Goal: Task Accomplishment & Management: Complete application form

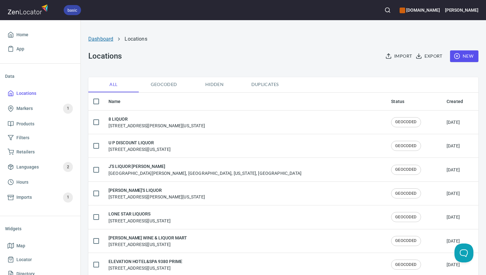
click at [105, 38] on link "Dashboard" at bounding box center [100, 39] width 25 height 6
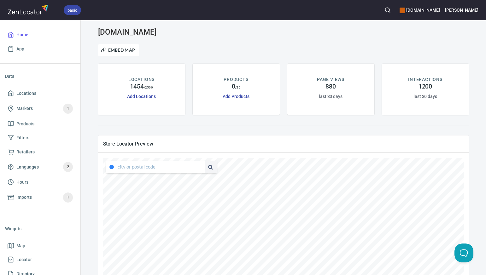
type input "4347 South Capistrano Drive, Dallas, Texas, United States"
drag, startPoint x: 117, startPoint y: 166, endPoint x: 194, endPoint y: 170, distance: 77.0
click at [194, 170] on div "4347 South Capistrano Drive, Dallas, Texas, United States" at bounding box center [161, 167] width 110 height 12
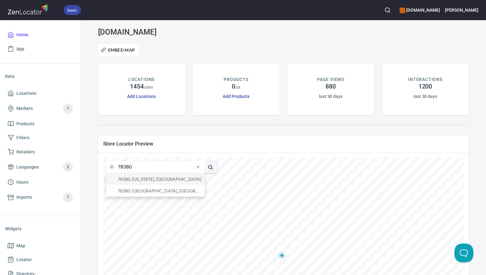
click at [187, 181] on li "78380, Texas, United States" at bounding box center [155, 179] width 98 height 12
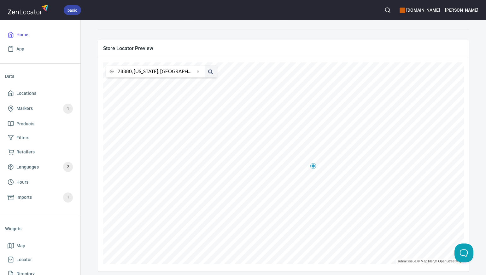
scroll to position [100, 0]
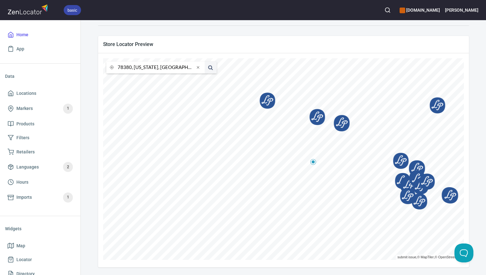
click at [131, 68] on input "78380, Texas, United States" at bounding box center [156, 67] width 77 height 12
click at [136, 79] on li "78133, Canyon Lake, Texas, United States" at bounding box center [155, 80] width 98 height 12
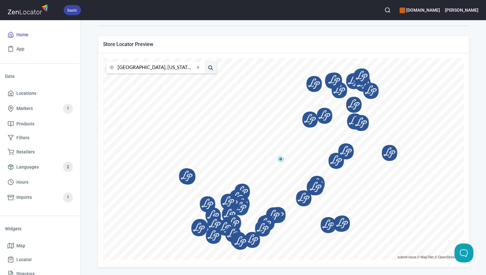
scroll to position [0, 0]
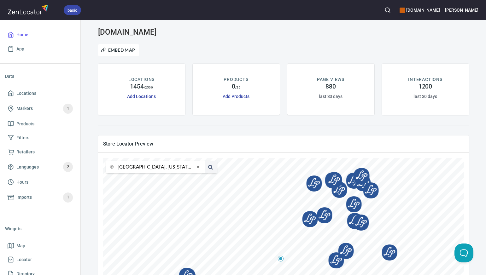
click at [131, 167] on input "78133, Canyon Lake, Texas, United States" at bounding box center [156, 167] width 77 height 12
click at [136, 183] on li "75156, Gun Barrel City, Texas, United States" at bounding box center [155, 179] width 98 height 12
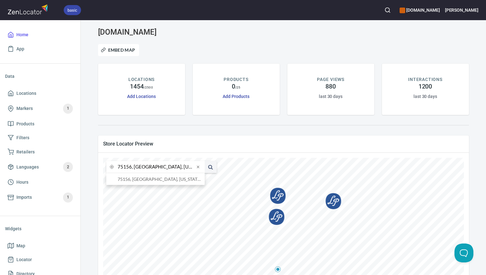
click at [131, 169] on input "75156, Gun Barrel City, Texas, United States" at bounding box center [156, 167] width 77 height 12
click at [136, 180] on li "76131, Fort Worth, Texas, United States" at bounding box center [155, 179] width 98 height 12
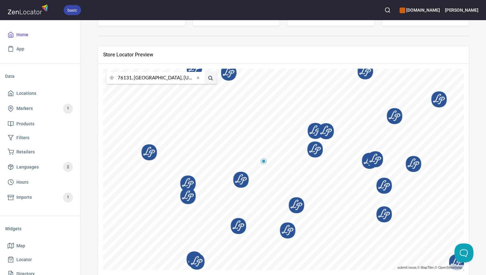
scroll to position [100, 0]
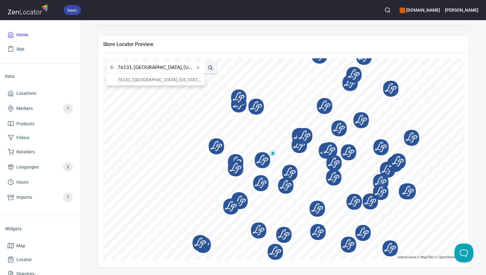
click at [131, 68] on input "76131, Fort Worth, Texas, United States" at bounding box center [156, 67] width 77 height 12
click at [134, 79] on li "76137, Fort Worth, Texas, United States" at bounding box center [155, 80] width 98 height 12
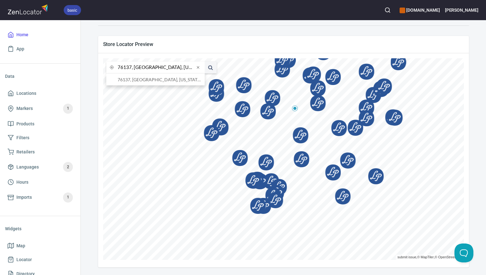
click at [131, 68] on input "76137, Fort Worth, Texas, United States" at bounding box center [156, 67] width 77 height 12
click at [132, 80] on li "75215, Dallas, Texas, United States" at bounding box center [155, 80] width 98 height 12
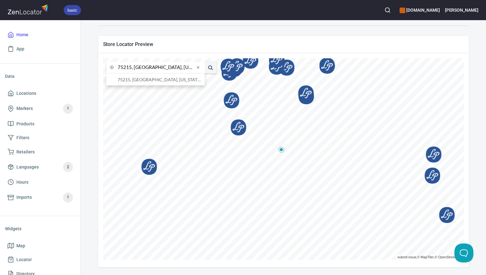
click at [131, 67] on input "75215, Dallas, Texas, United States" at bounding box center [156, 67] width 77 height 12
click at [135, 81] on li "75074, Plano, Texas, United States" at bounding box center [155, 80] width 98 height 12
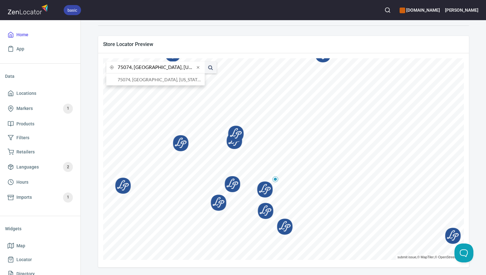
click at [131, 67] on input "75074, Plano, Texas, United States" at bounding box center [156, 67] width 77 height 12
click at [135, 79] on li "75093, Plano, Texas, United States" at bounding box center [155, 80] width 98 height 12
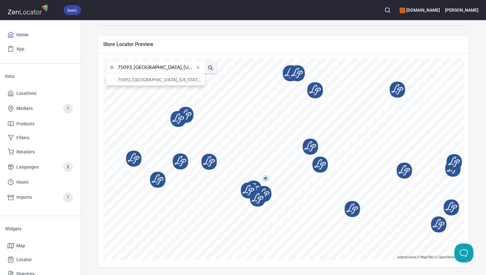
click at [131, 68] on input "75093, Plano, Texas, United States" at bounding box center [156, 67] width 77 height 12
click at [182, 79] on li "77586, Seabrook, Texas, United States" at bounding box center [155, 80] width 98 height 12
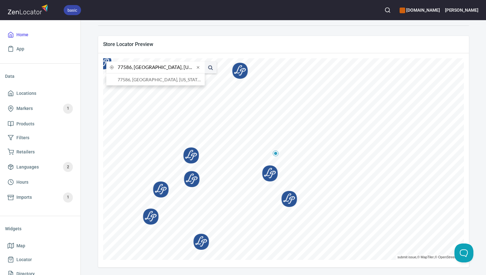
click at [131, 68] on input "77586, Seabrook, Texas, United States" at bounding box center [156, 67] width 77 height 12
click at [136, 79] on li "77354, [GEOGRAPHIC_DATA], [US_STATE], [GEOGRAPHIC_DATA]" at bounding box center [155, 80] width 98 height 12
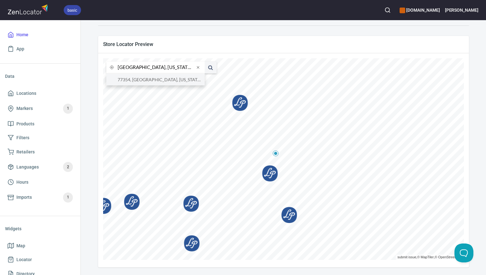
type input "77354, [GEOGRAPHIC_DATA], [US_STATE], [GEOGRAPHIC_DATA]"
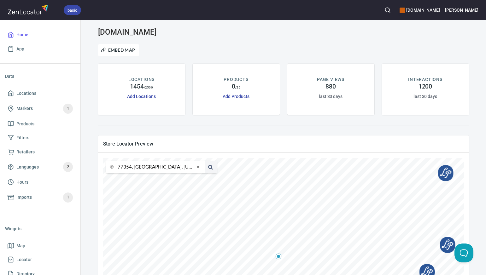
scroll to position [100, 0]
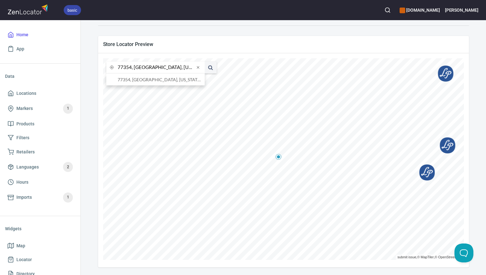
click at [131, 67] on input "77354, [GEOGRAPHIC_DATA], [US_STATE], [GEOGRAPHIC_DATA]" at bounding box center [156, 67] width 77 height 12
click at [137, 79] on li "77396, [GEOGRAPHIC_DATA], [US_STATE], [GEOGRAPHIC_DATA]" at bounding box center [155, 80] width 98 height 12
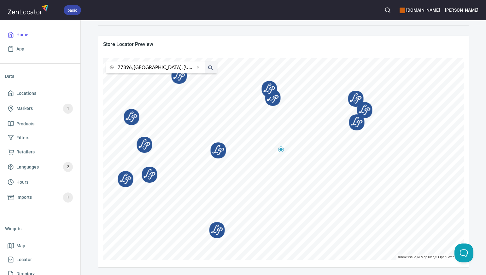
click at [131, 67] on input "77396, [GEOGRAPHIC_DATA], [US_STATE], [GEOGRAPHIC_DATA]" at bounding box center [156, 67] width 77 height 12
click at [135, 80] on li "77581, [GEOGRAPHIC_DATA], [US_STATE], [GEOGRAPHIC_DATA]" at bounding box center [155, 80] width 98 height 12
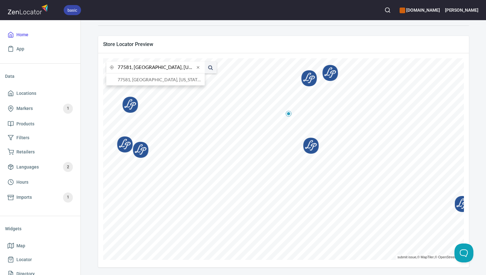
click at [131, 67] on input "77581, [GEOGRAPHIC_DATA], [US_STATE], [GEOGRAPHIC_DATA]" at bounding box center [156, 67] width 77 height 12
click at [135, 79] on li "77018, [GEOGRAPHIC_DATA], [US_STATE], [GEOGRAPHIC_DATA]" at bounding box center [155, 80] width 98 height 12
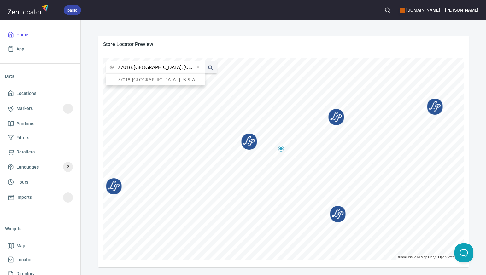
click at [131, 67] on input "77018, [GEOGRAPHIC_DATA], [US_STATE], [GEOGRAPHIC_DATA]" at bounding box center [156, 67] width 77 height 12
click at [136, 81] on li "77581, [GEOGRAPHIC_DATA], [US_STATE], [GEOGRAPHIC_DATA]" at bounding box center [155, 80] width 98 height 12
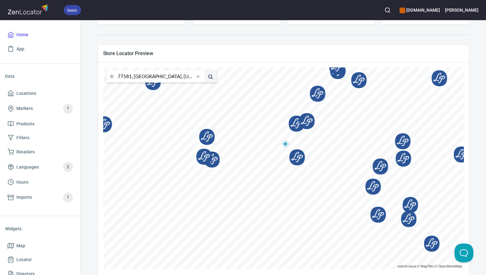
scroll to position [91, 0]
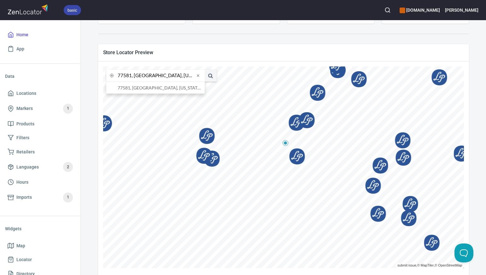
click at [131, 75] on input "77581, [GEOGRAPHIC_DATA], [US_STATE], [GEOGRAPHIC_DATA]" at bounding box center [156, 76] width 77 height 12
click at [137, 89] on li "77008, [GEOGRAPHIC_DATA], [US_STATE], [GEOGRAPHIC_DATA]" at bounding box center [155, 88] width 98 height 12
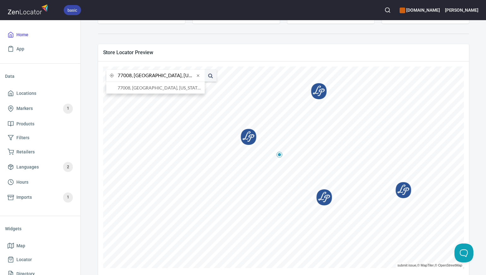
click at [131, 76] on input "77008, [GEOGRAPHIC_DATA], [US_STATE], [GEOGRAPHIC_DATA]" at bounding box center [156, 76] width 77 height 12
type input "77035, [GEOGRAPHIC_DATA], [US_STATE], [GEOGRAPHIC_DATA]"
click at [135, 88] on li "77035, [GEOGRAPHIC_DATA], [US_STATE], [GEOGRAPHIC_DATA]" at bounding box center [155, 88] width 98 height 12
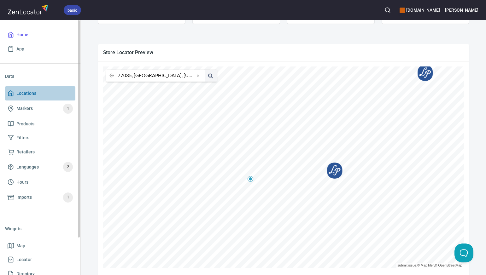
click at [44, 94] on span "Locations" at bounding box center [40, 94] width 65 height 8
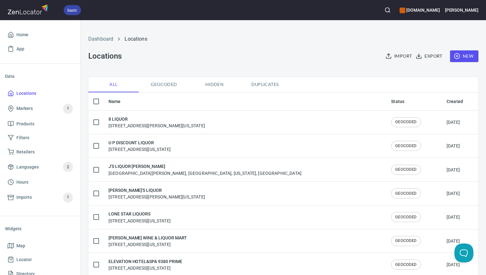
click at [470, 55] on span "New" at bounding box center [464, 56] width 18 height 8
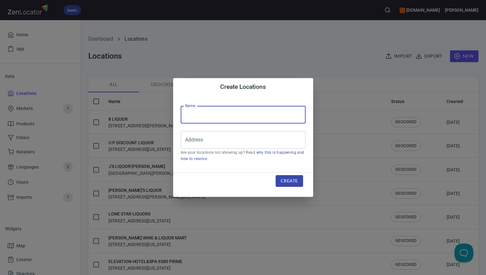
click at [189, 113] on input "text" at bounding box center [243, 115] width 125 height 18
paste input "LAKESIDE LIQUOR LLC"
type input "LAKESIDE LIQUOR LLC"
click at [186, 141] on input "Address" at bounding box center [239, 140] width 110 height 12
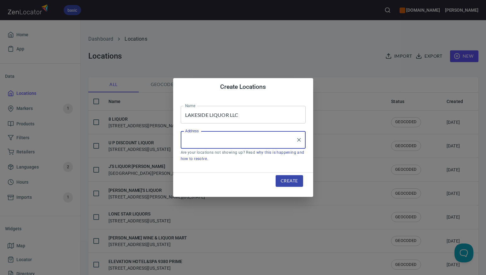
paste input "[STREET_ADDRESS]"
click at [205, 158] on li "[STREET_ADDRESS][US_STATE]" at bounding box center [243, 158] width 125 height 11
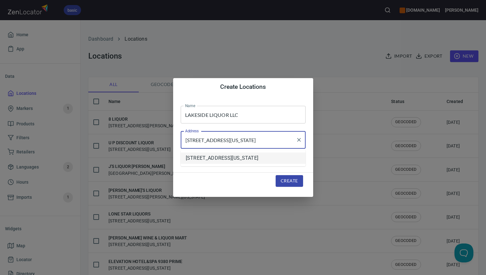
scroll to position [0, 4]
type input "[STREET_ADDRESS][US_STATE]"
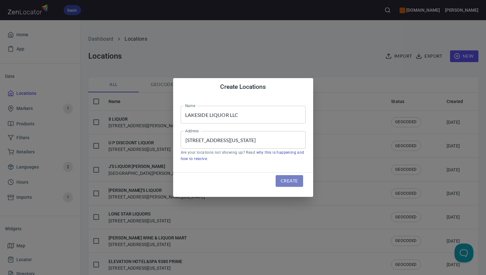
scroll to position [0, 0]
click at [286, 183] on span "Create" at bounding box center [289, 181] width 17 height 8
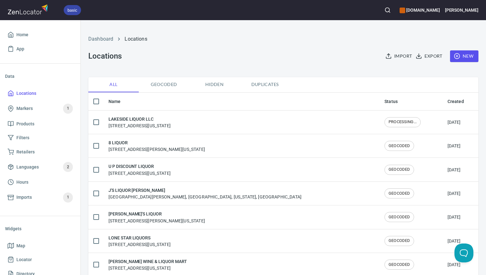
click at [470, 55] on span "New" at bounding box center [464, 56] width 18 height 8
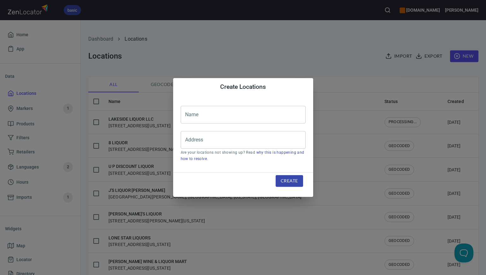
click at [188, 115] on input "text" at bounding box center [243, 115] width 125 height 18
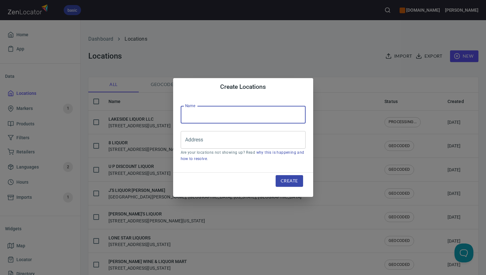
paste input "BASSWOOD LIQUOR"
type input "BASSWOOD LIQUOR"
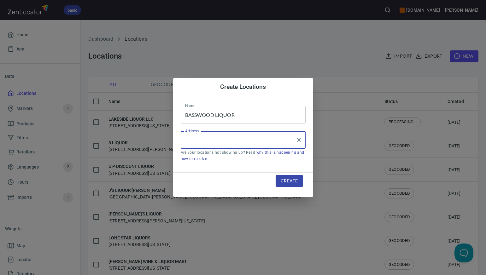
click at [185, 142] on input "Address" at bounding box center [239, 140] width 110 height 12
paste input "[STREET_ADDRESS]"
click at [231, 142] on input "[STREET_ADDRESS]" at bounding box center [239, 140] width 110 height 12
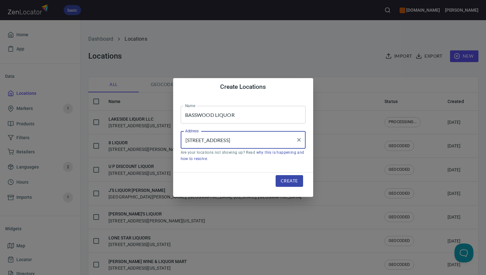
click at [272, 140] on input "[STREET_ADDRESS]" at bounding box center [239, 140] width 110 height 12
click at [288, 141] on input "[STREET_ADDRESS]" at bounding box center [239, 140] width 110 height 12
click at [231, 141] on input "[STREET_ADDRESS]" at bounding box center [239, 140] width 110 height 12
click at [218, 139] on input "[STREET_ADDRESS]" at bounding box center [239, 140] width 110 height 12
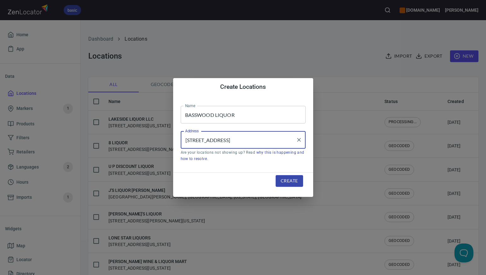
click at [277, 141] on input "[STREET_ADDRESS]" at bounding box center [239, 140] width 110 height 12
click at [242, 141] on input "[STREET_ADDRESS]" at bounding box center [239, 140] width 110 height 12
type input "[STREET_ADDRESS]"
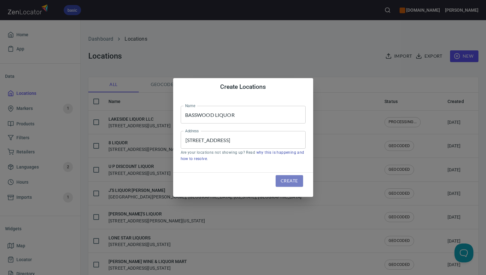
click at [285, 183] on span "Create" at bounding box center [289, 181] width 17 height 8
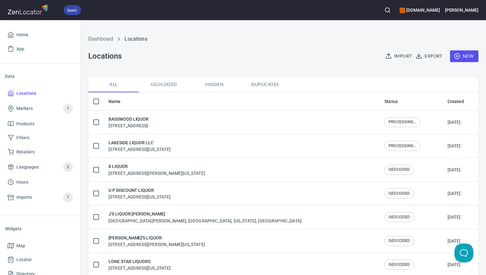
click at [469, 56] on span "New" at bounding box center [464, 56] width 18 height 8
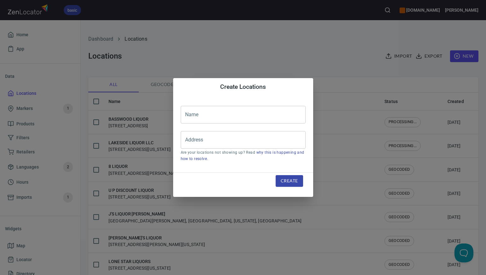
click at [187, 114] on input "text" at bounding box center [243, 115] width 125 height 18
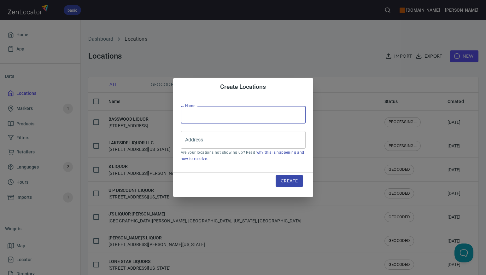
paste input "STOP AND SAVE LIQUORS"
type input "STOP AND SAVE LIQUORS"
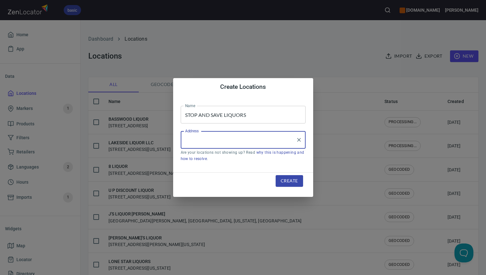
click at [186, 140] on input "Address" at bounding box center [239, 140] width 110 height 12
paste input "[STREET_ADDRESS][PERSON_NAME]"
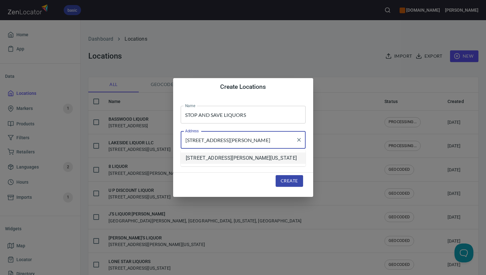
click at [209, 159] on li "[STREET_ADDRESS][PERSON_NAME][US_STATE]" at bounding box center [243, 158] width 125 height 11
type input "[STREET_ADDRESS][PERSON_NAME][US_STATE]"
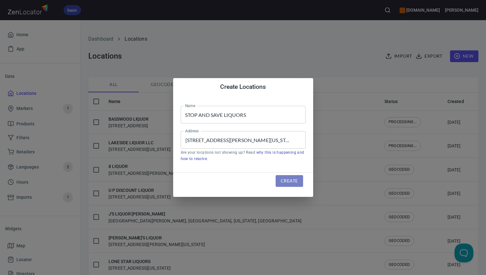
click at [289, 180] on span "Create" at bounding box center [289, 181] width 17 height 8
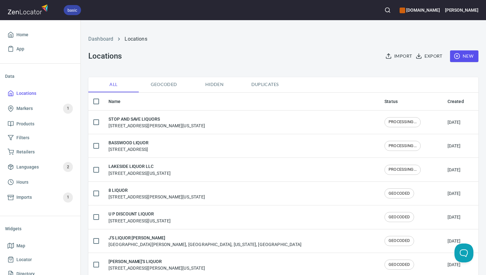
click at [463, 56] on span "New" at bounding box center [464, 56] width 18 height 8
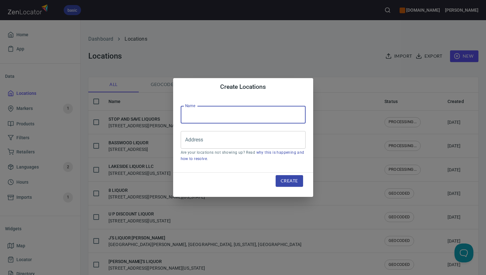
click at [191, 116] on input "text" at bounding box center [243, 115] width 125 height 18
paste input "FLAMINGO LIQUOR WILLOWBEND"
type input "FLAMINGO LIQUOR WILLOWBEND"
click at [187, 139] on input "Address" at bounding box center [239, 140] width 110 height 12
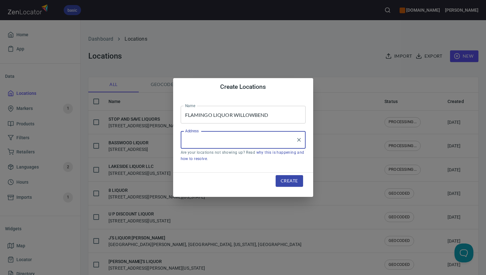
paste input "1100 [PERSON_NAME] (DEFT), (DEFT), PLANO, TX750935304"
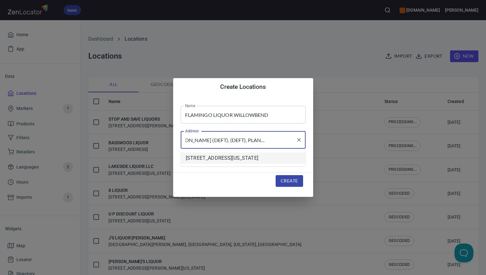
click at [215, 159] on li "[STREET_ADDRESS][US_STATE]" at bounding box center [243, 158] width 125 height 11
type input "[STREET_ADDRESS][US_STATE]"
click at [287, 181] on span "Create" at bounding box center [289, 181] width 17 height 8
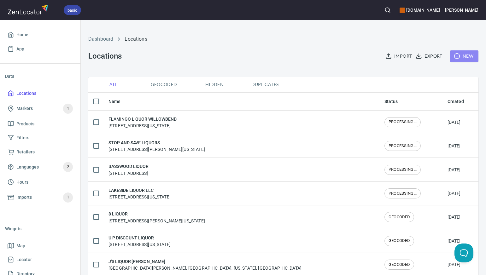
click at [467, 57] on span "New" at bounding box center [464, 56] width 18 height 8
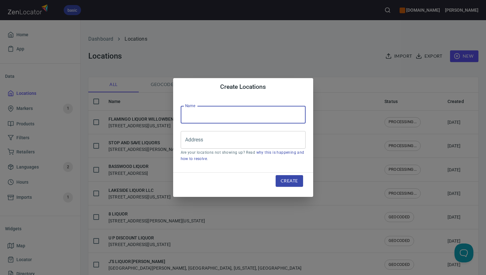
click at [189, 115] on input "text" at bounding box center [243, 115] width 125 height 18
paste input "LI HILLS"
type input "LI HILLS"
click at [186, 142] on input "Address" at bounding box center [239, 140] width 110 height 12
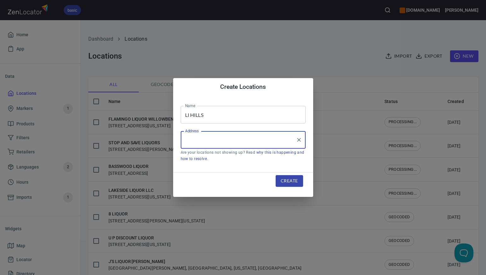
paste input "[STREET_ADDRESS]"
click at [239, 141] on input "[STREET_ADDRESS]" at bounding box center [239, 140] width 110 height 12
click at [216, 140] on input "[STREET_ADDRESS]" at bounding box center [239, 140] width 110 height 12
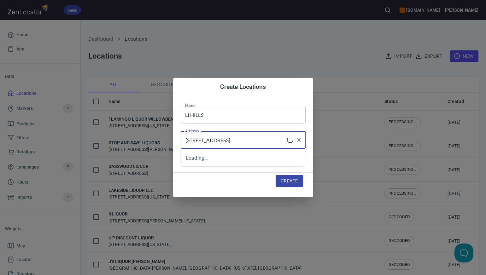
click at [203, 140] on input "[STREET_ADDRESS]" at bounding box center [235, 140] width 103 height 12
click at [254, 141] on input "[STREET_ADDRESS]" at bounding box center [239, 140] width 110 height 12
click at [257, 142] on input "[STREET_ADDRESS]" at bounding box center [239, 140] width 110 height 12
type input "[STREET_ADDRESS]"
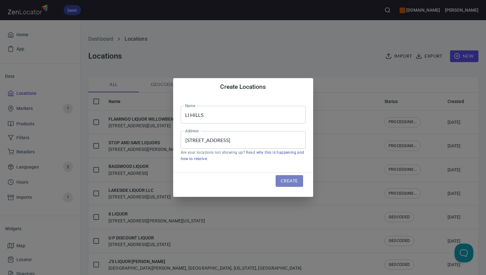
click at [286, 179] on span "Create" at bounding box center [289, 181] width 17 height 8
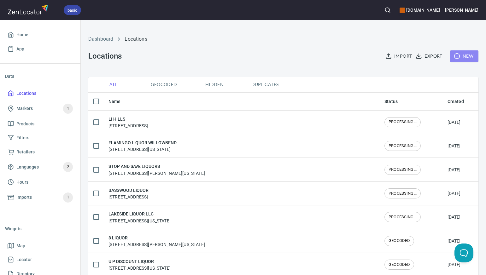
click at [464, 55] on span "New" at bounding box center [464, 56] width 18 height 8
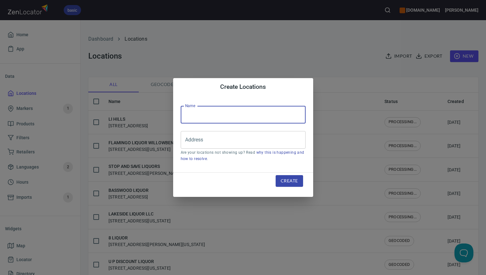
click at [186, 116] on input "text" at bounding box center [243, 115] width 125 height 18
paste input "LIQUOR LOT #2"
type input "LIQUOR LOT #2"
click at [184, 142] on input "Address" at bounding box center [239, 140] width 110 height 12
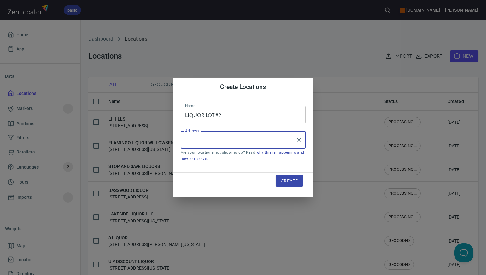
paste input "[STREET_ADDRESS]"
click at [223, 162] on li "[STREET_ADDRESS][US_STATE]" at bounding box center [243, 158] width 125 height 11
type input "[STREET_ADDRESS][US_STATE]"
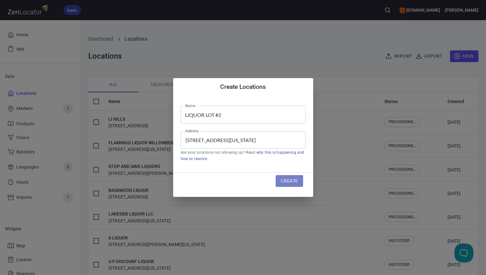
click at [288, 180] on span "Create" at bounding box center [289, 181] width 17 height 8
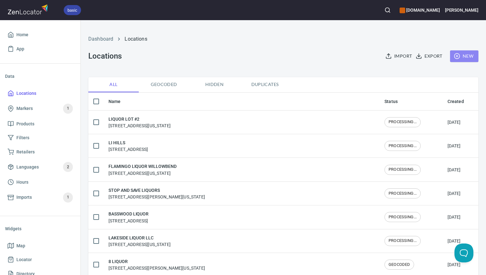
click at [469, 57] on span "New" at bounding box center [464, 56] width 18 height 8
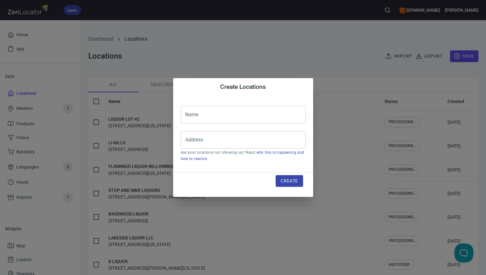
click at [189, 116] on input "text" at bounding box center [243, 115] width 125 height 18
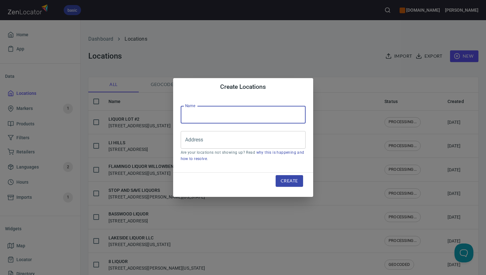
paste input "THEKA WINE AND LIQUOR INC"
type input "THEKA WINE AND LIQUOR INC"
click at [188, 140] on input "Address" at bounding box center [239, 140] width 110 height 12
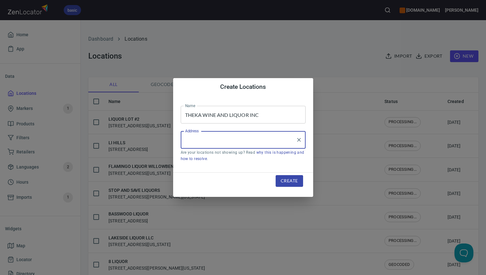
paste input "[STREET_ADDRESS][PERSON_NAME]"
click at [245, 141] on input "[STREET_ADDRESS][PERSON_NAME]" at bounding box center [239, 140] width 110 height 12
click at [277, 139] on input "[STREET_ADDRESS][PERSON_NAME]" at bounding box center [239, 140] width 110 height 12
click at [244, 141] on input "[STREET_ADDRESS][PERSON_NAME]" at bounding box center [239, 140] width 110 height 12
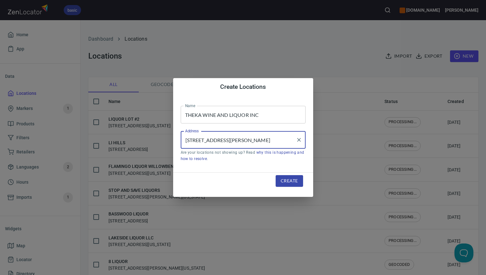
scroll to position [0, 16]
click at [267, 141] on input "[STREET_ADDRESS][PERSON_NAME]" at bounding box center [239, 140] width 110 height 12
click at [259, 141] on input "[STREET_ADDRESS][PERSON_NAME]" at bounding box center [239, 140] width 110 height 12
click at [243, 140] on input "[STREET_ADDRESS][PERSON_NAME]" at bounding box center [239, 140] width 110 height 12
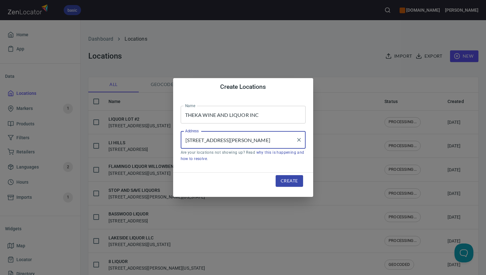
click at [217, 140] on input "[STREET_ADDRESS][PERSON_NAME]" at bounding box center [239, 140] width 110 height 12
type input "[STREET_ADDRESS][PERSON_NAME]"
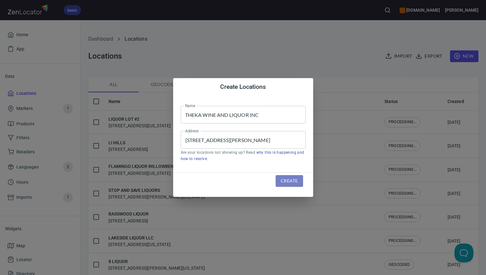
click at [283, 180] on span "Create" at bounding box center [289, 181] width 17 height 8
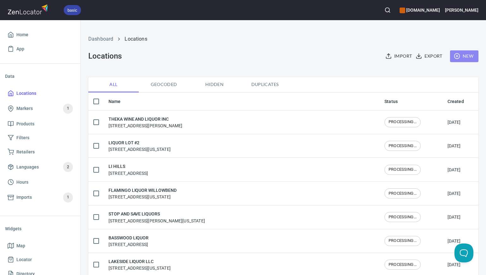
click at [468, 55] on span "New" at bounding box center [464, 56] width 18 height 8
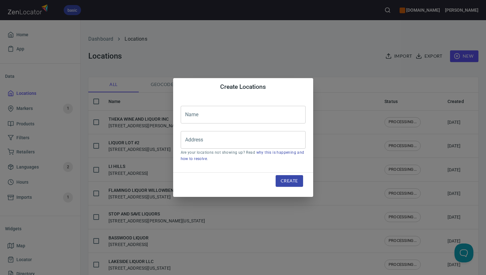
click at [185, 116] on input "text" at bounding box center [243, 115] width 125 height 18
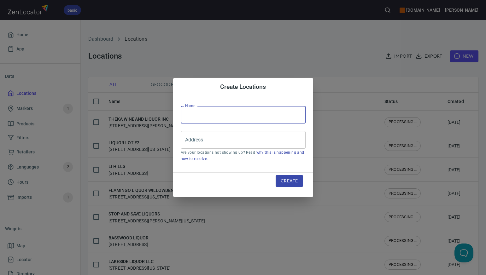
paste input "LIQUOR ZONE"
type input "LIQUOR ZONE"
click at [186, 140] on input "Address" at bounding box center [239, 140] width 110 height 12
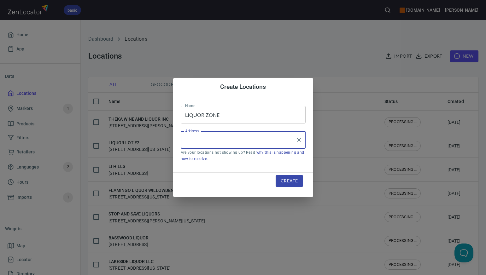
paste input "[STREET_ADDRESS]"
click at [203, 159] on li "[STREET_ADDRESS][US_STATE]" at bounding box center [243, 158] width 125 height 11
type input "[STREET_ADDRESS][US_STATE]"
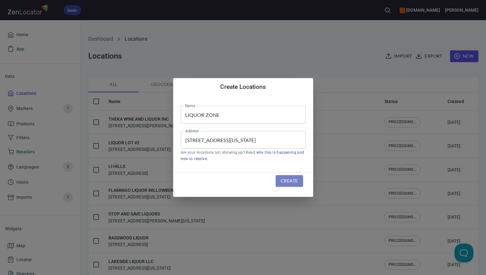
scroll to position [0, 0]
click at [290, 182] on span "Create" at bounding box center [289, 181] width 17 height 8
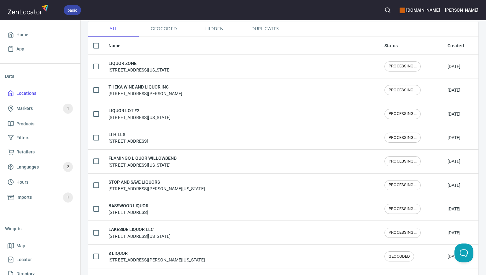
scroll to position [44, 0]
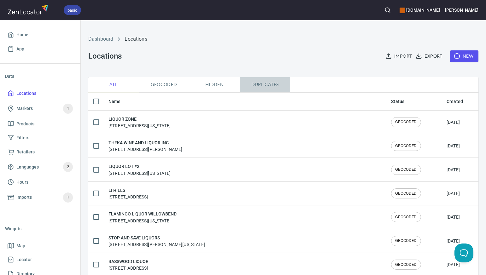
click at [264, 86] on span "Duplicates" at bounding box center [264, 85] width 43 height 8
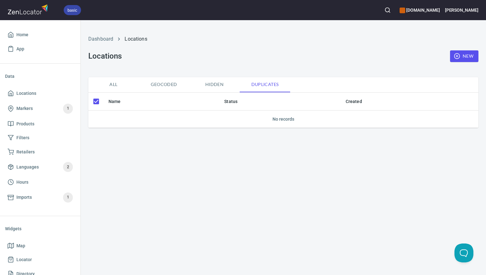
checkbox input "false"
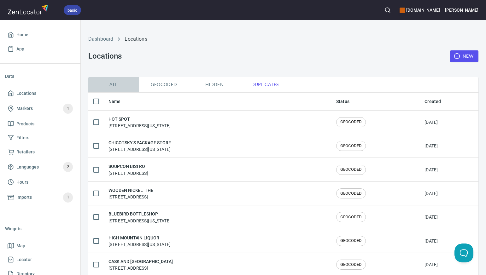
click at [114, 84] on span "All" at bounding box center [113, 85] width 43 height 8
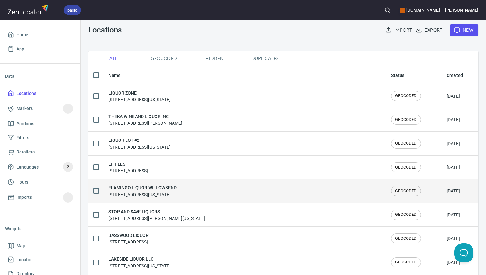
scroll to position [44, 0]
